Goal: Task Accomplishment & Management: Use online tool/utility

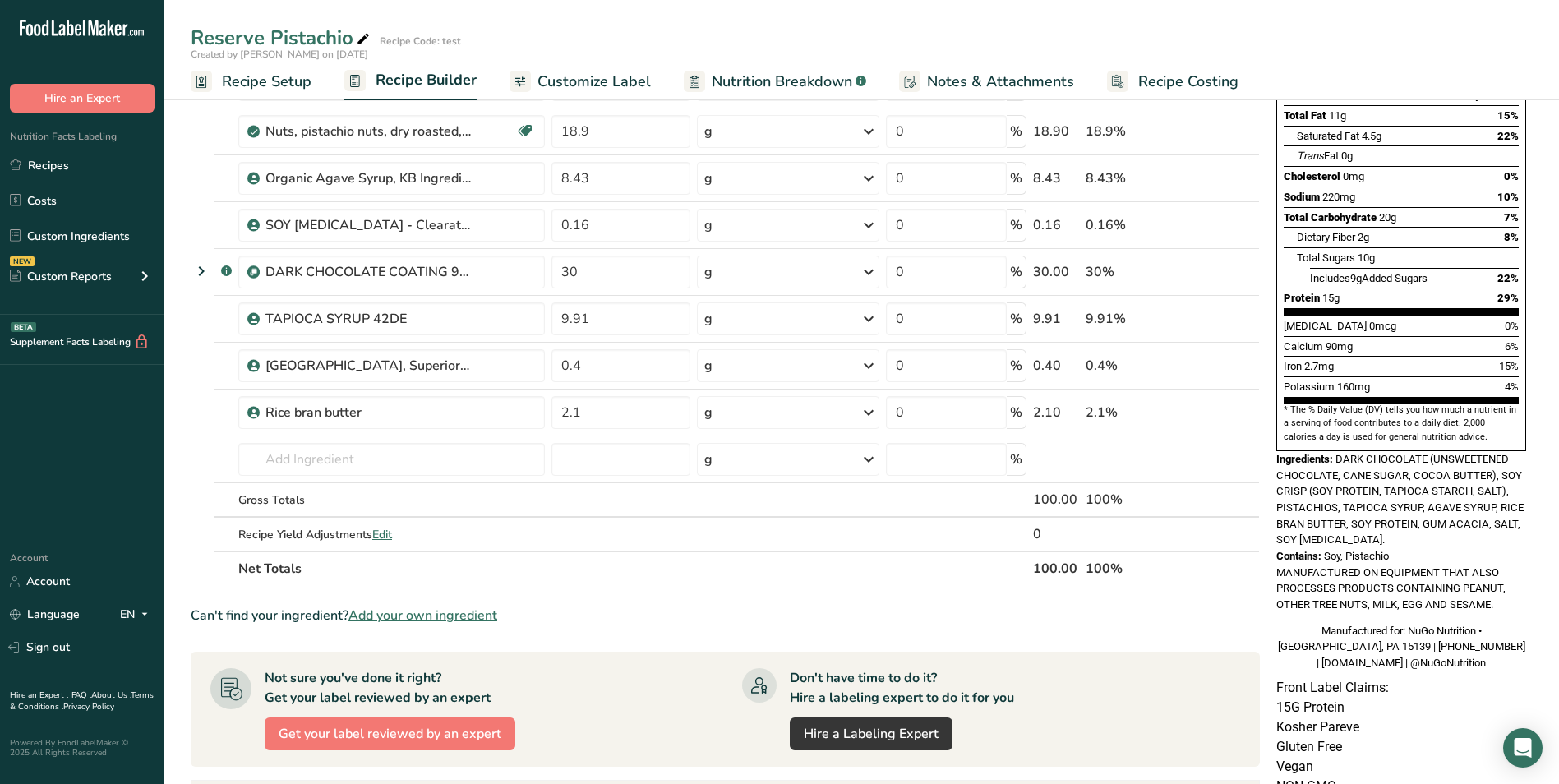
scroll to position [246, 0]
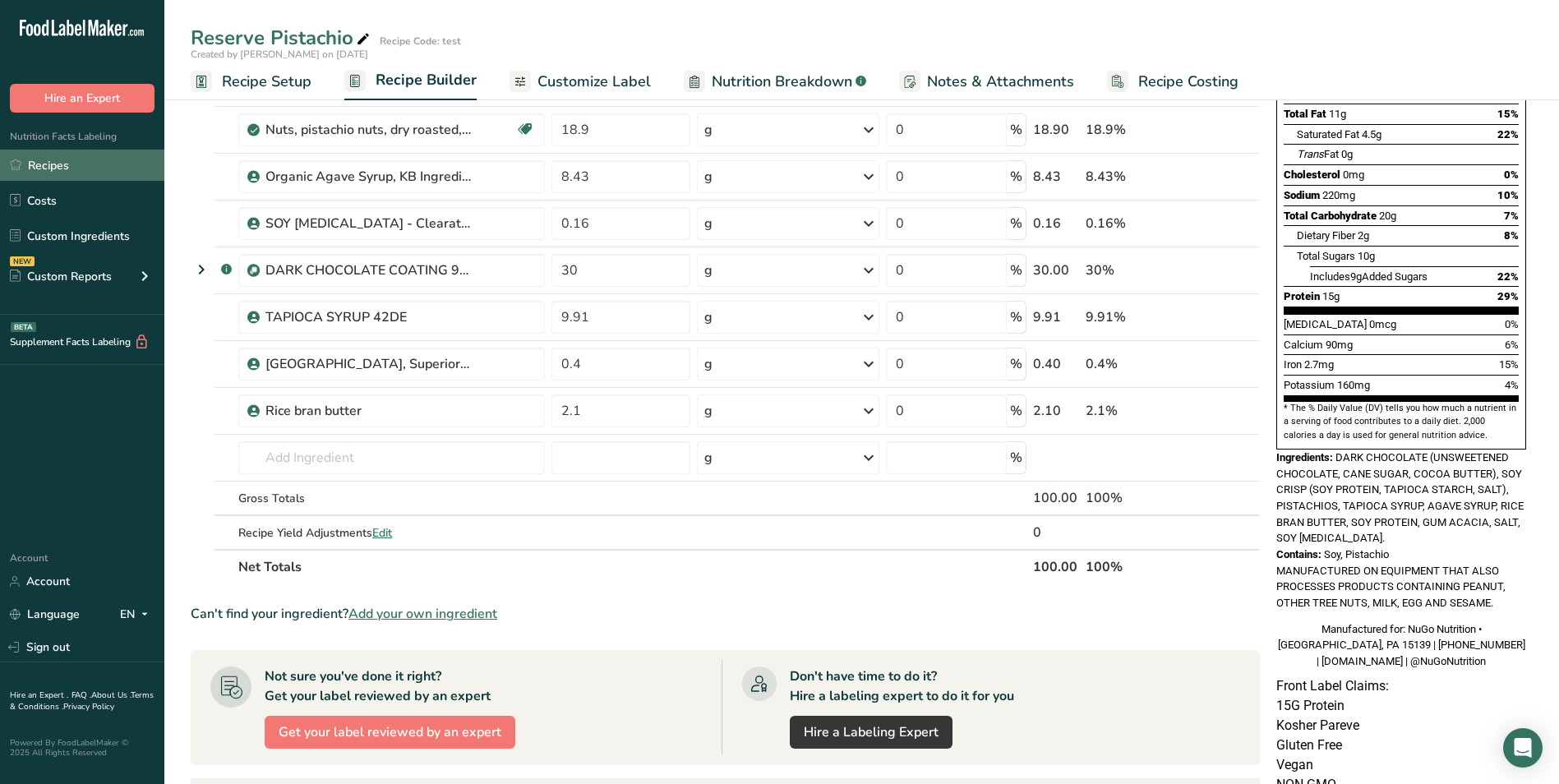
click at [66, 169] on link "Recipes" at bounding box center [82, 165] width 165 height 32
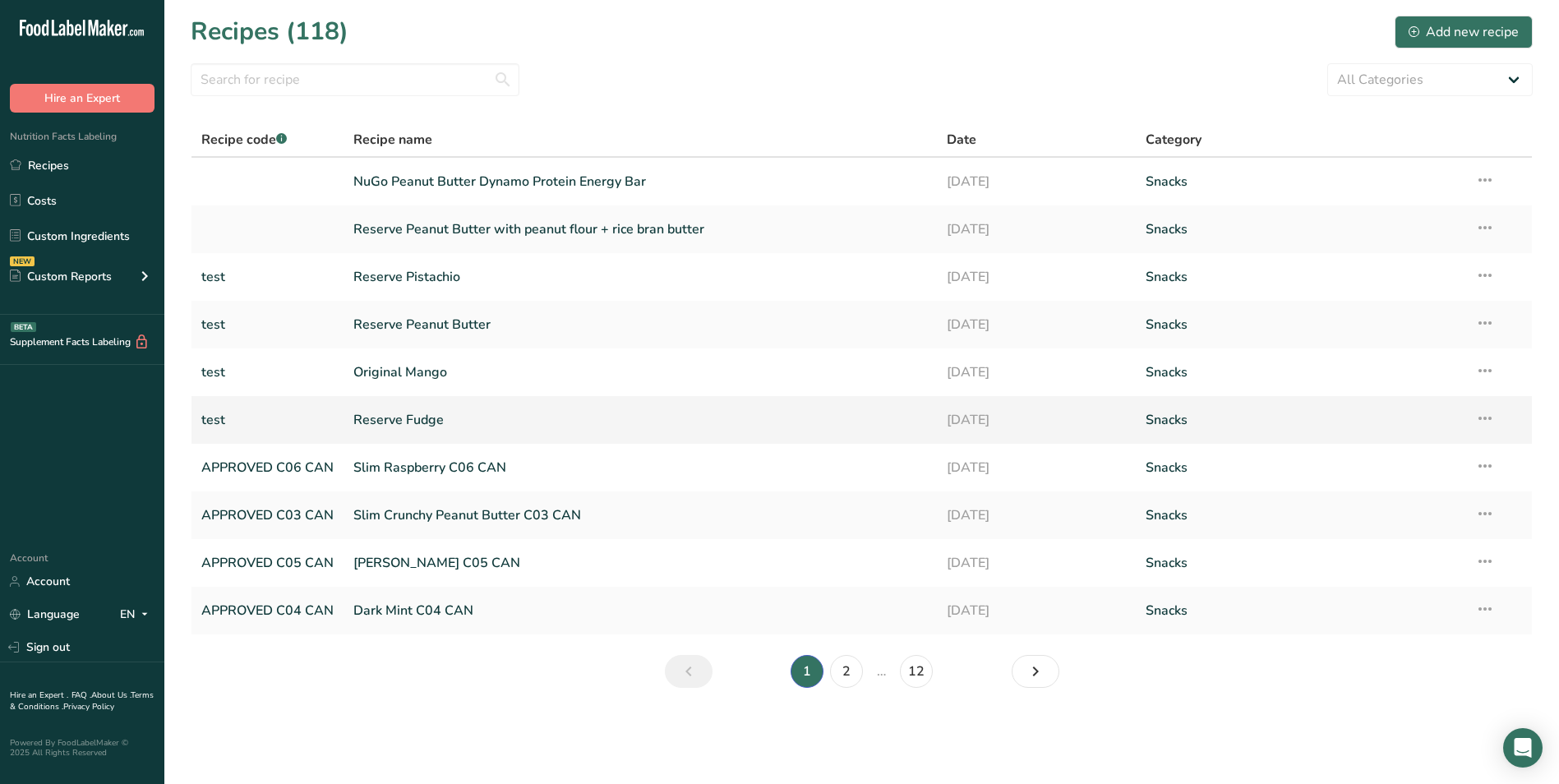
click at [437, 422] on link "Reserve Fudge" at bounding box center [641, 420] width 574 height 34
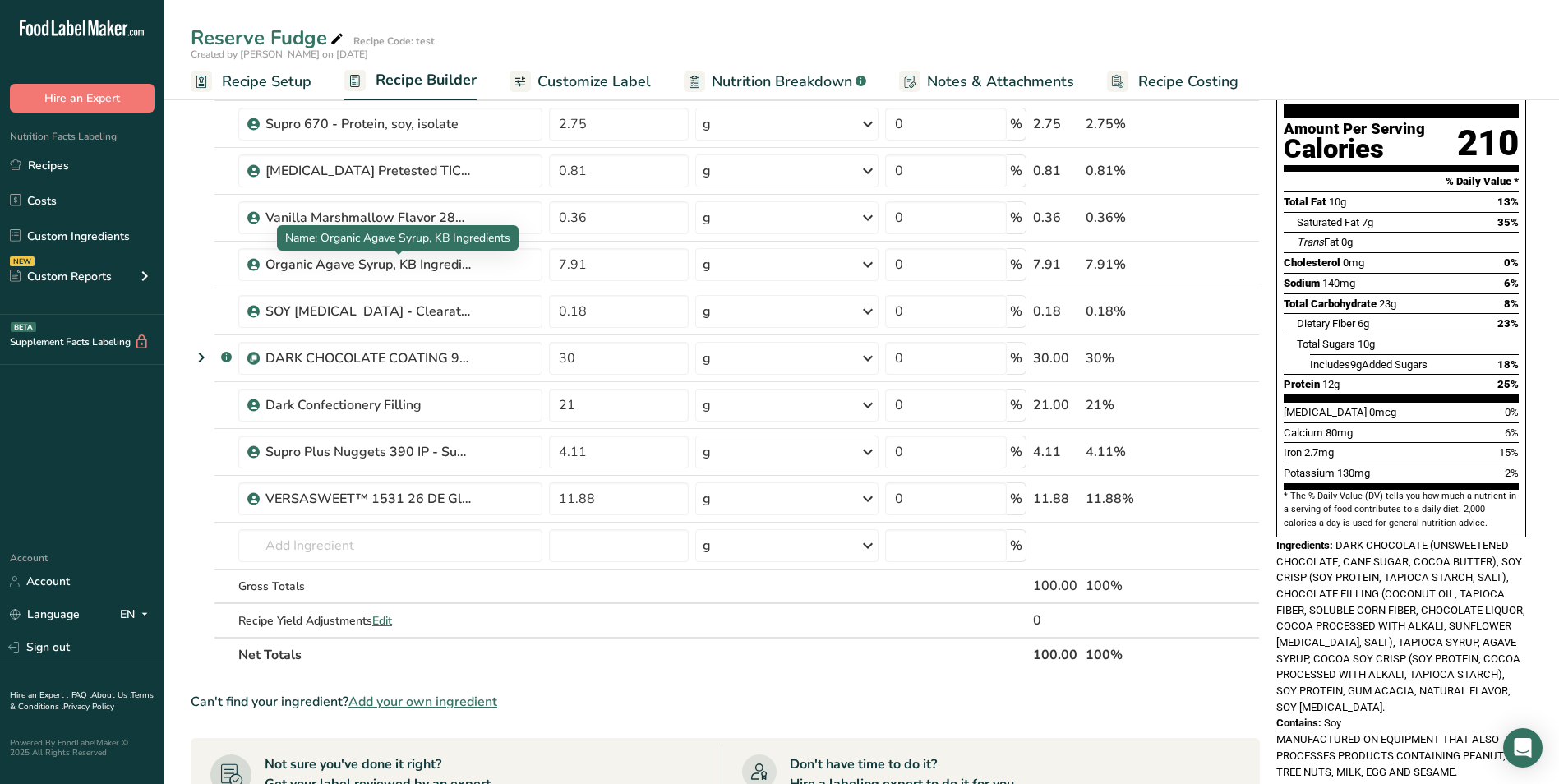
scroll to position [164, 0]
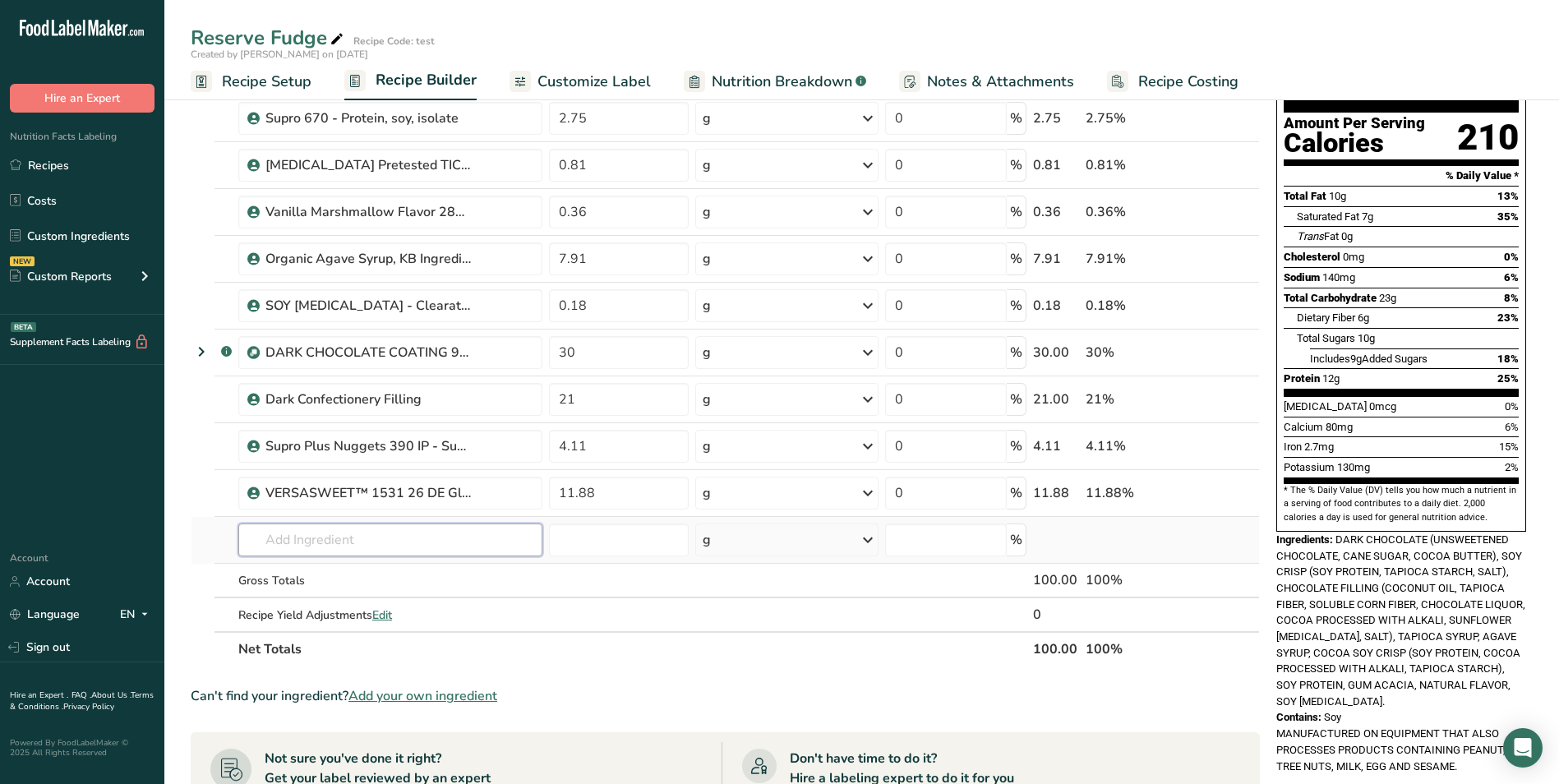
click at [274, 541] on input "text" at bounding box center [390, 539] width 305 height 33
type input "p"
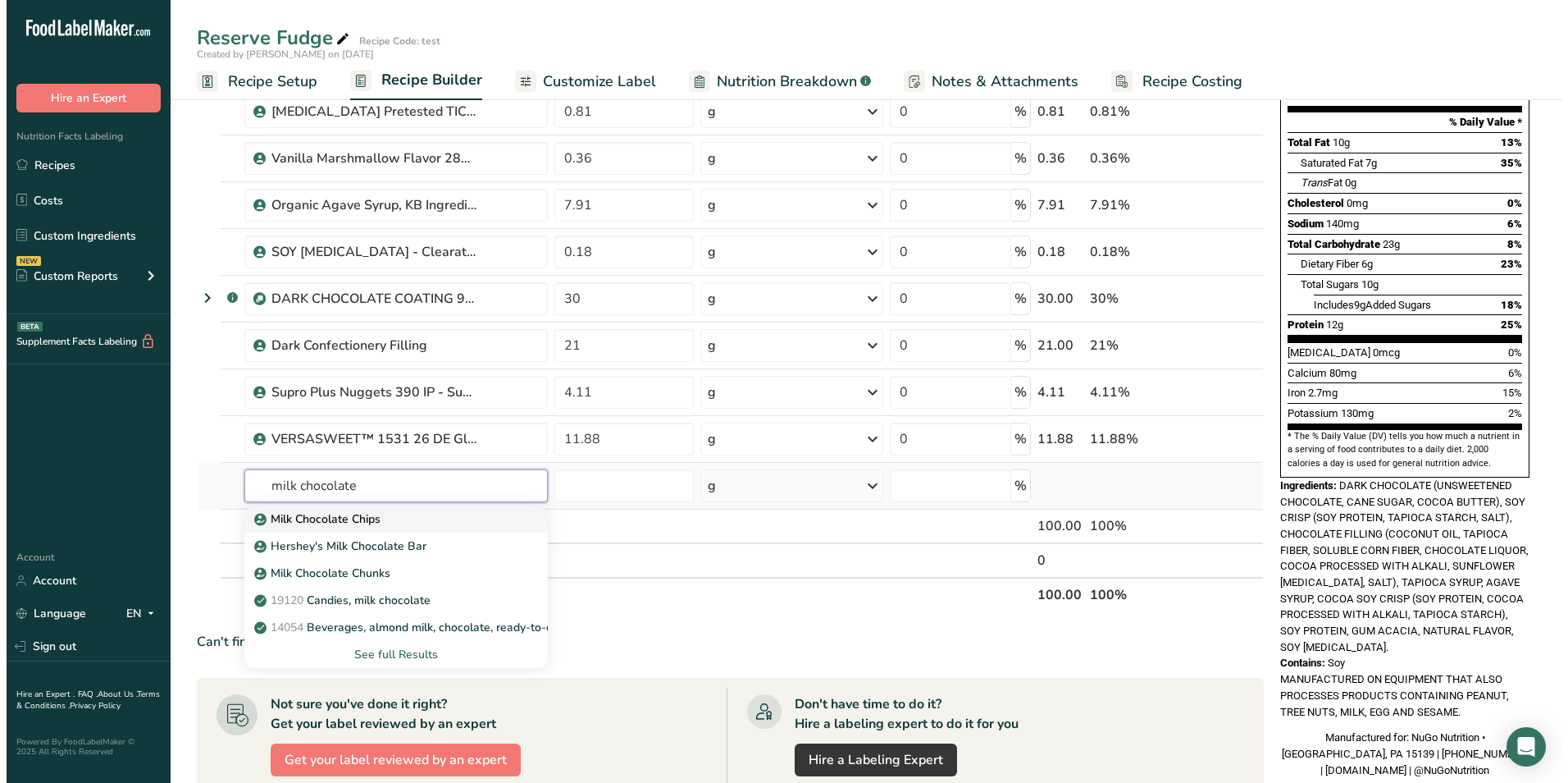
scroll to position [246, 0]
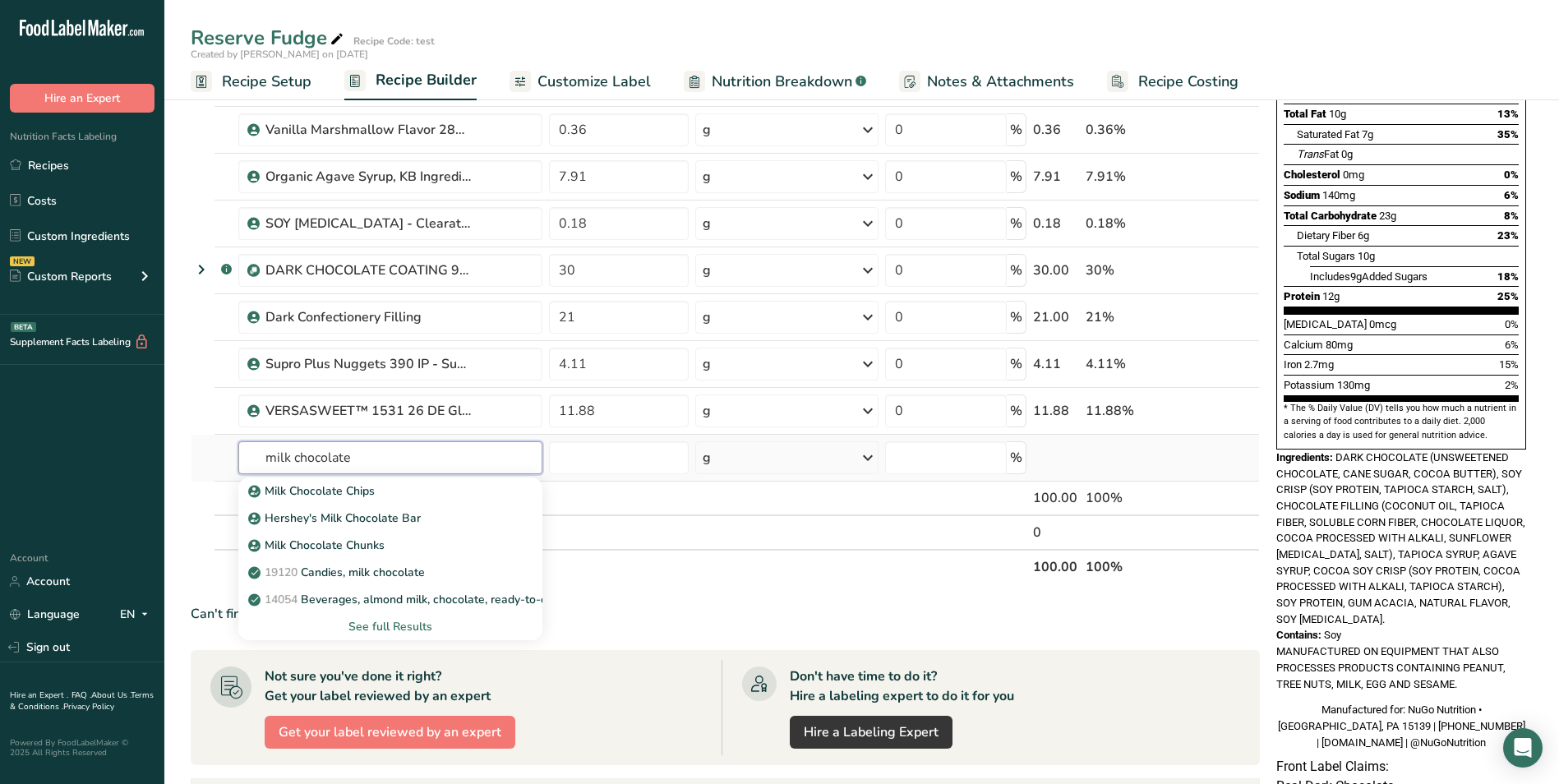
type input "milk chocolate"
click at [401, 627] on div "See full Results" at bounding box center [390, 626] width 278 height 18
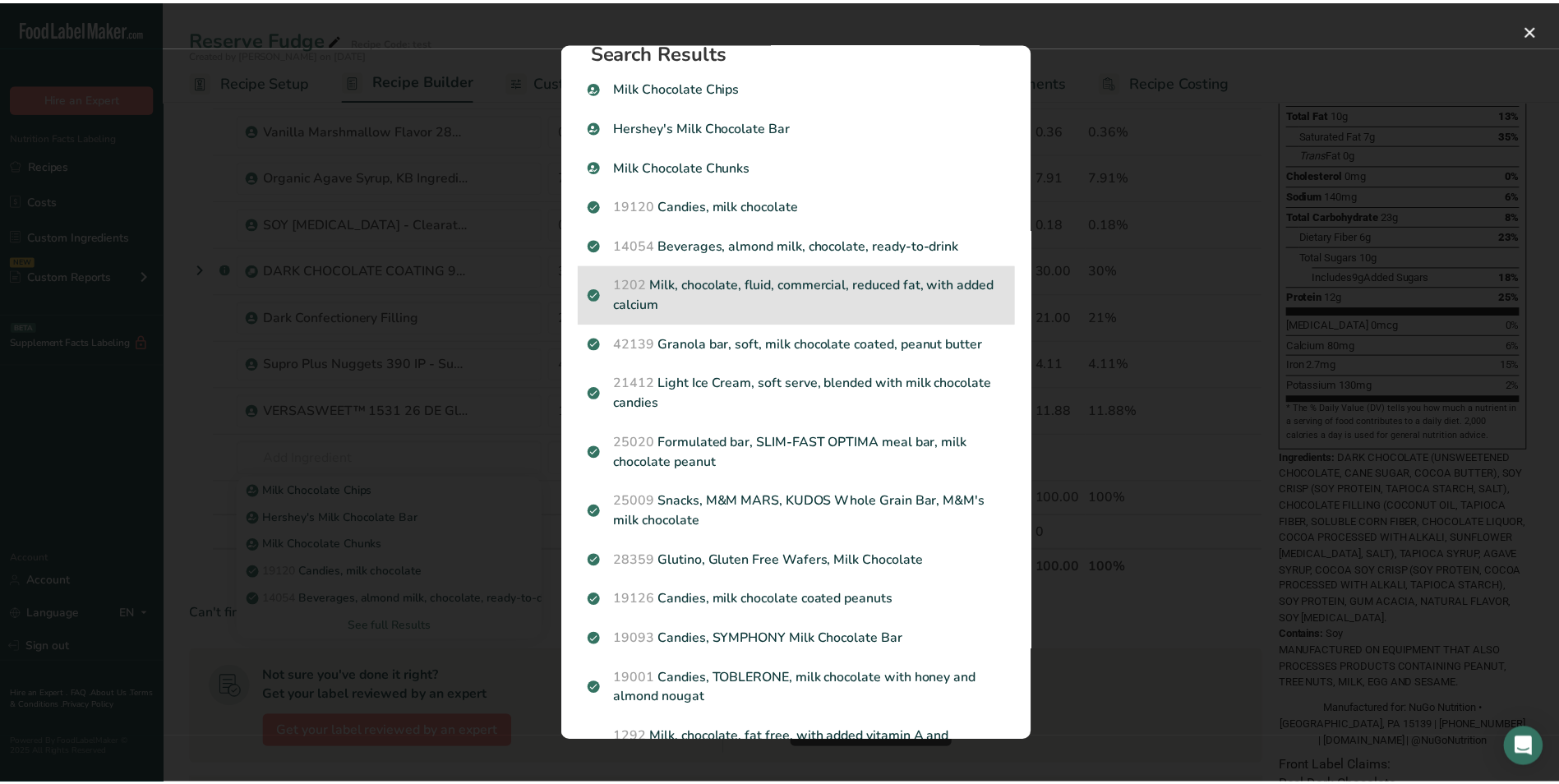
scroll to position [0, 0]
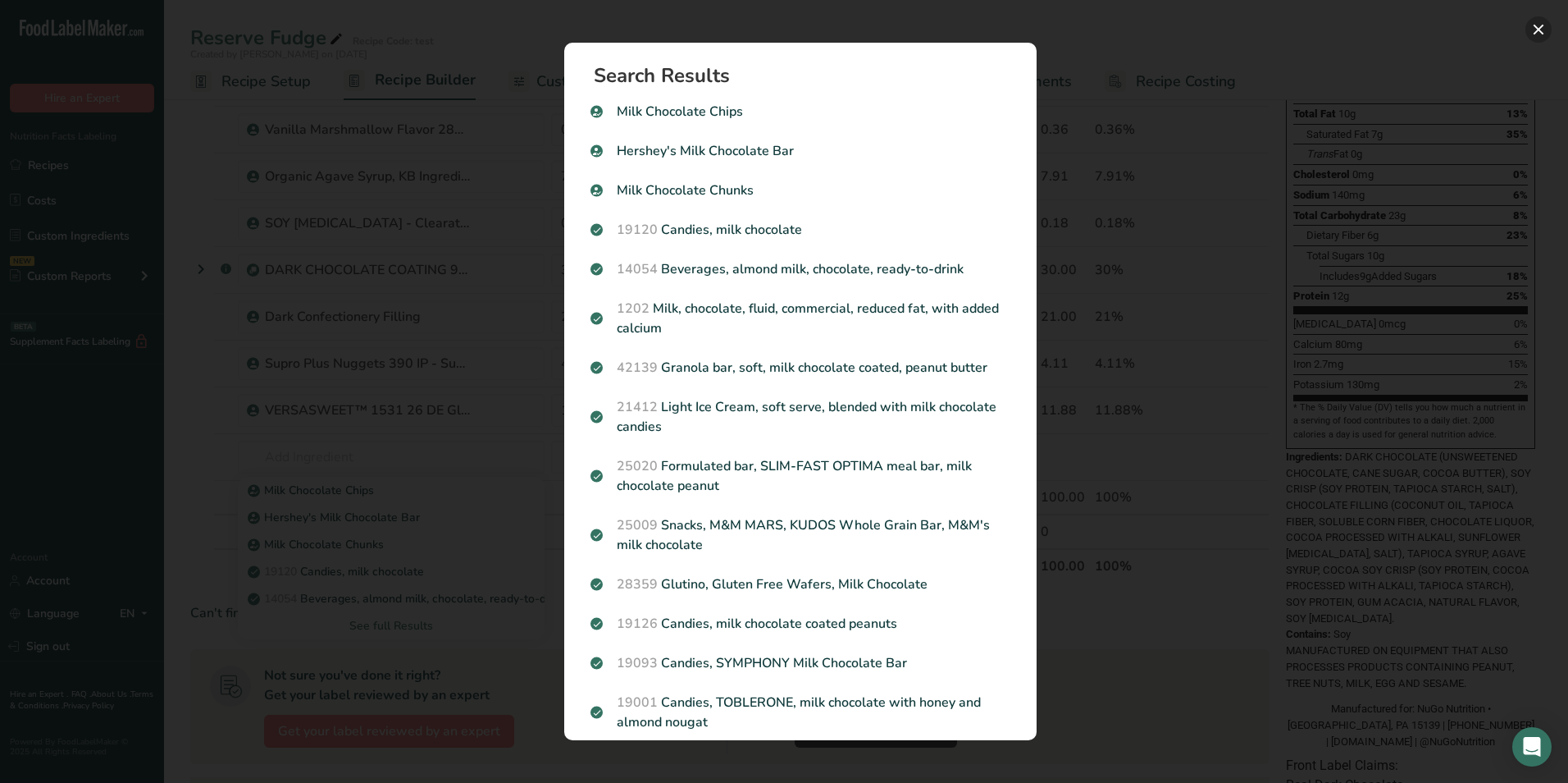
click at [1540, 28] on button "Search results modal" at bounding box center [1539, 30] width 27 height 27
